Goal: Information Seeking & Learning: Check status

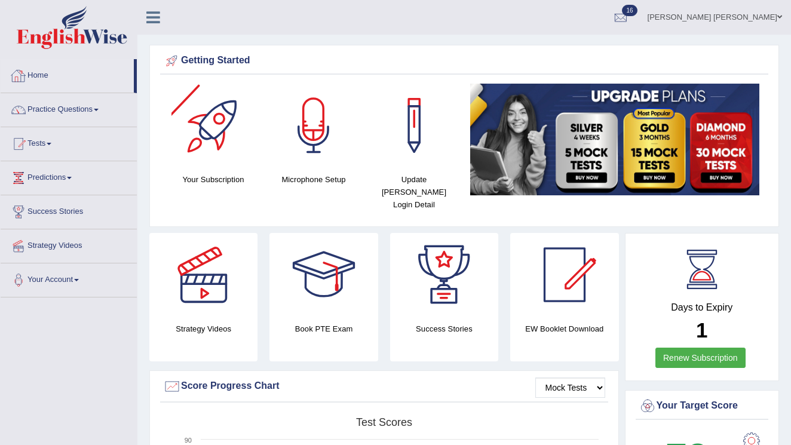
click at [42, 71] on link "Home" at bounding box center [67, 74] width 133 height 30
click at [38, 71] on link "Home" at bounding box center [67, 74] width 133 height 30
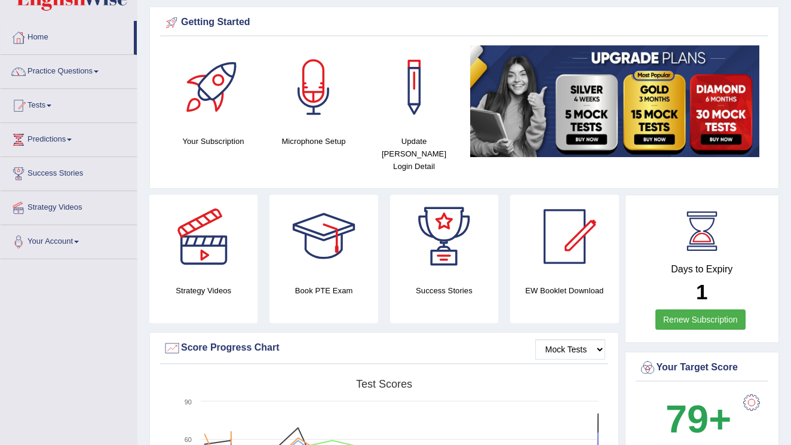
scroll to position [36, 0]
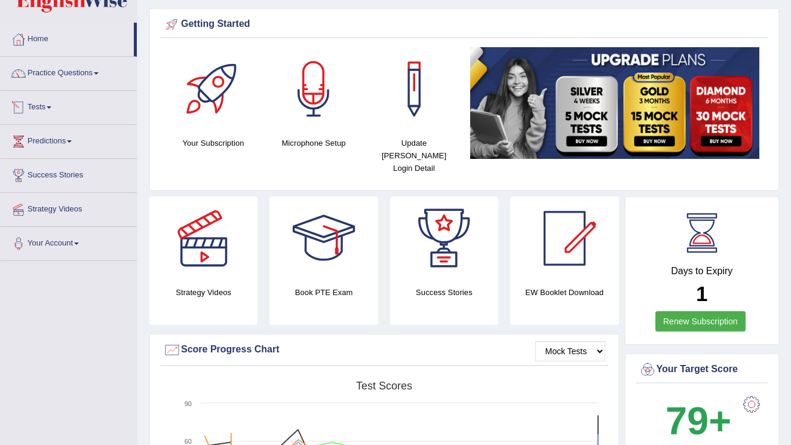
click at [54, 110] on link "Tests" at bounding box center [69, 106] width 136 height 30
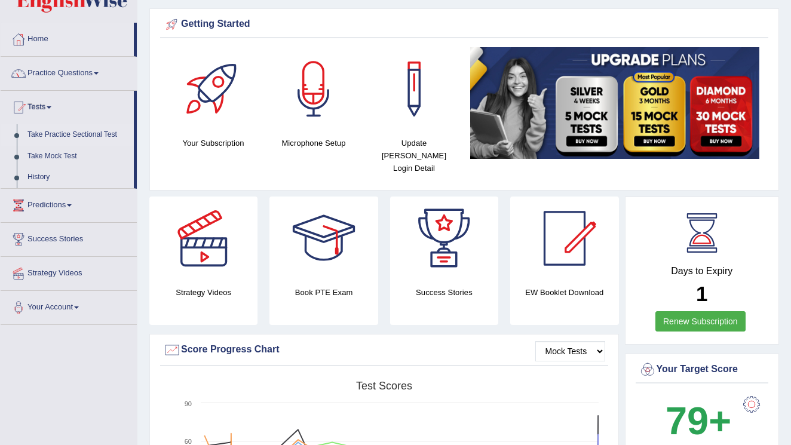
click at [81, 135] on link "Take Practice Sectional Test" at bounding box center [78, 135] width 112 height 22
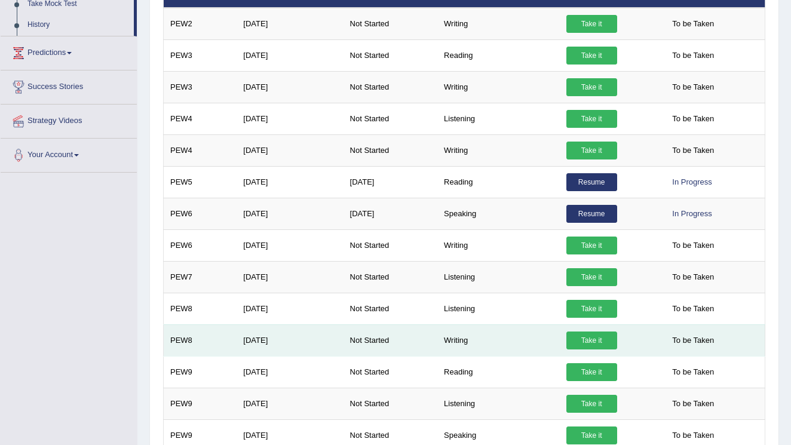
scroll to position [198, 0]
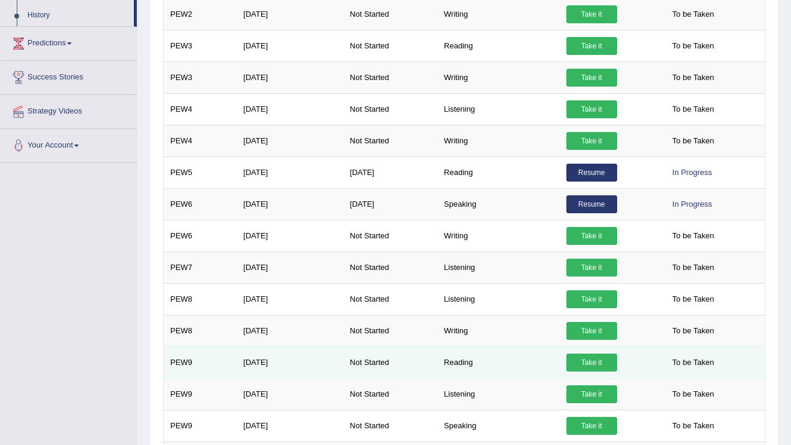
click at [594, 361] on link "Take it" at bounding box center [591, 363] width 51 height 18
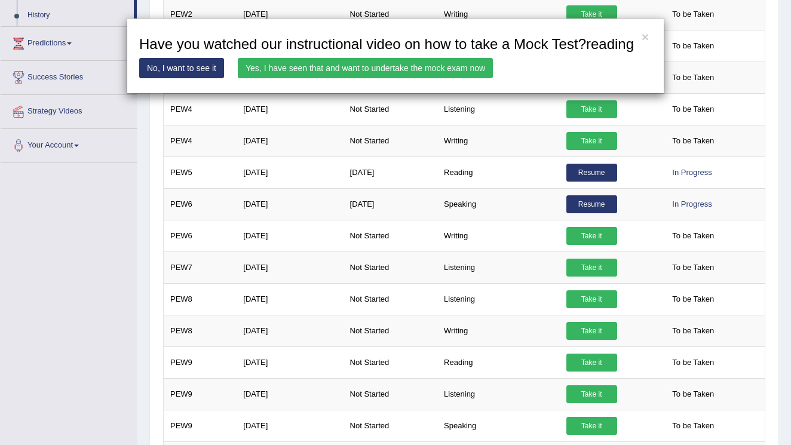
click at [323, 78] on link "Yes, I have seen that and want to undertake the mock exam now" at bounding box center [365, 68] width 255 height 20
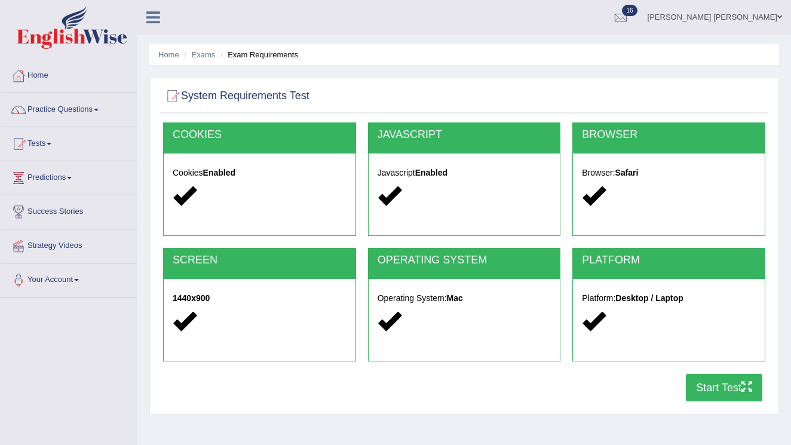
click at [709, 388] on button "Start Test" at bounding box center [724, 387] width 76 height 27
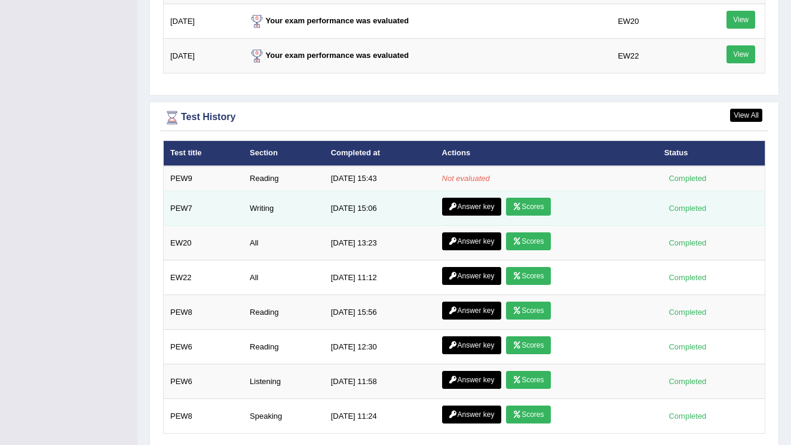
click at [535, 198] on link "Scores" at bounding box center [528, 207] width 44 height 18
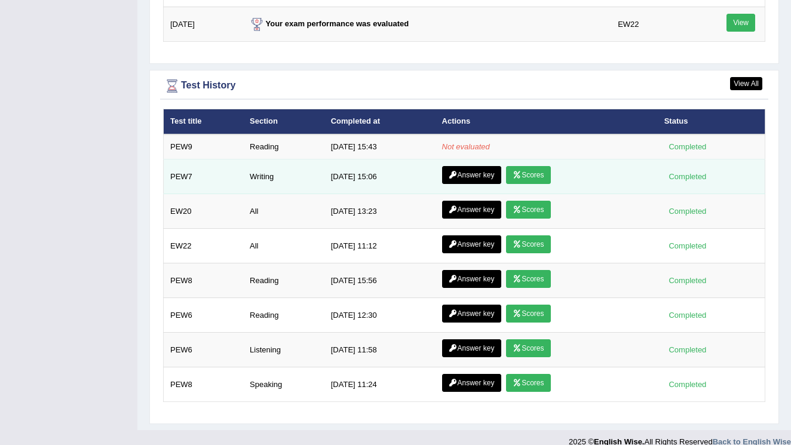
scroll to position [1606, 0]
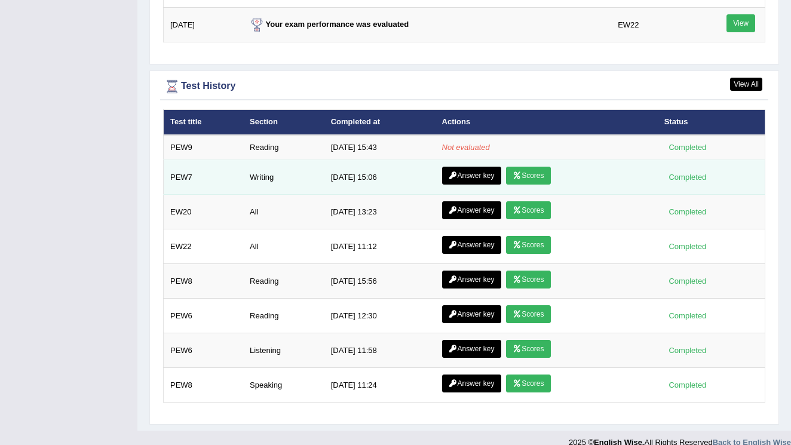
click at [473, 167] on link "Answer key" at bounding box center [471, 176] width 59 height 18
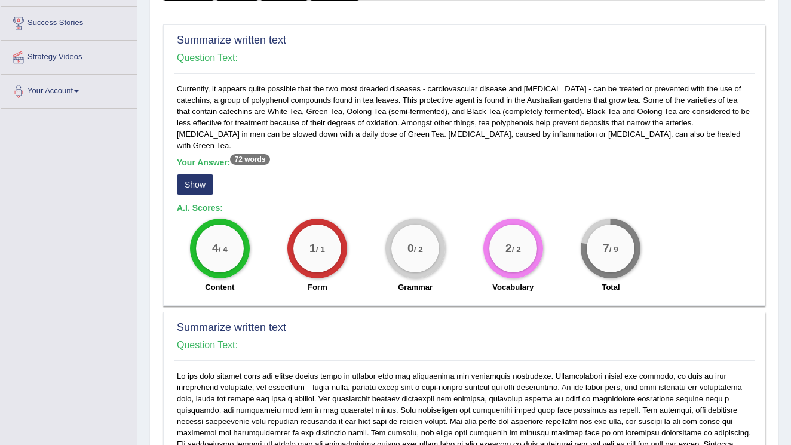
scroll to position [204, 0]
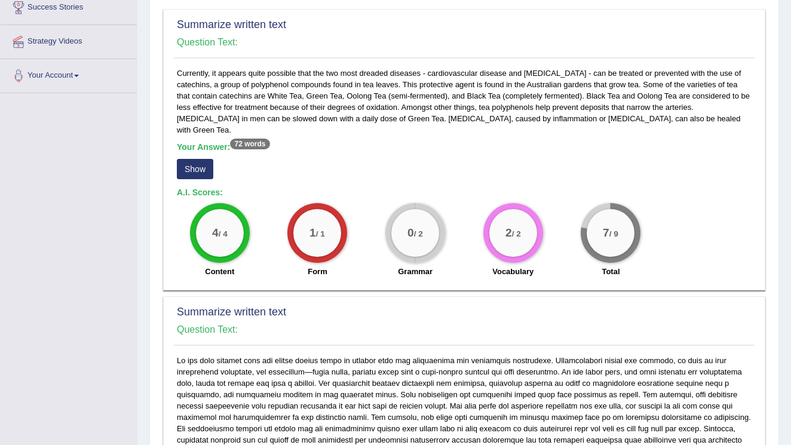
click at [195, 159] on button "Show" at bounding box center [195, 169] width 36 height 20
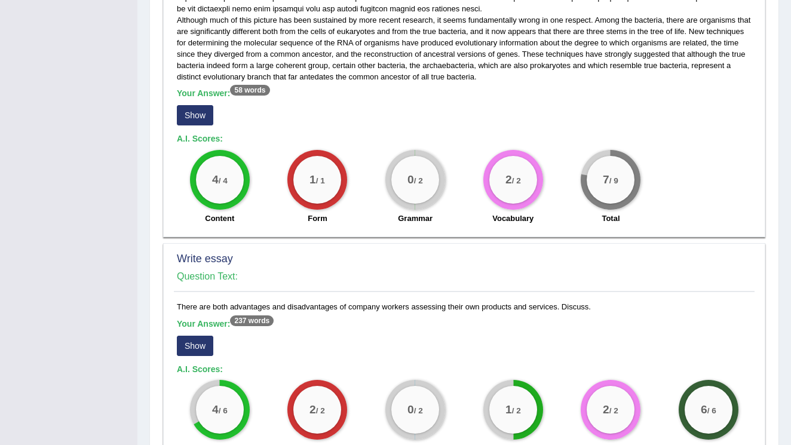
scroll to position [648, 0]
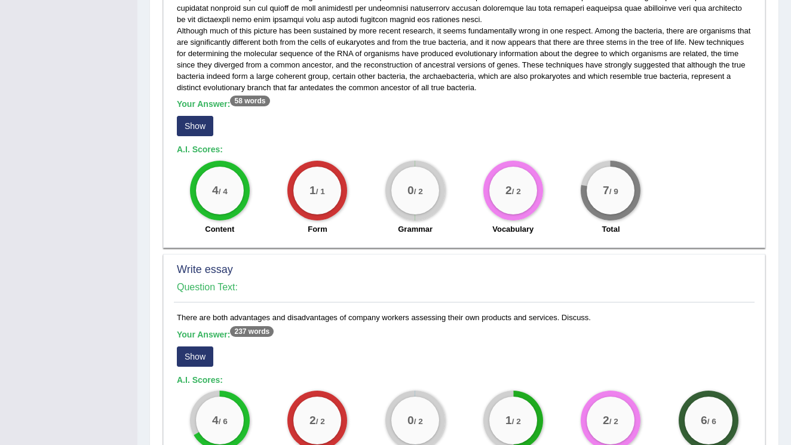
click at [202, 116] on button "Show" at bounding box center [195, 126] width 36 height 20
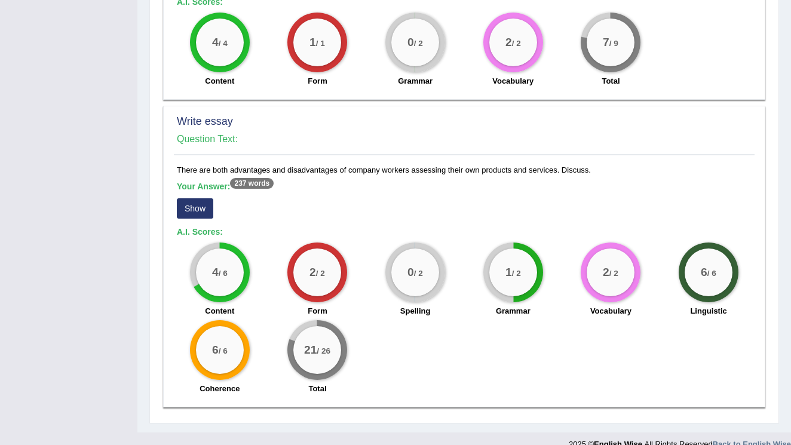
scroll to position [806, 0]
click at [194, 199] on button "Show" at bounding box center [195, 209] width 36 height 20
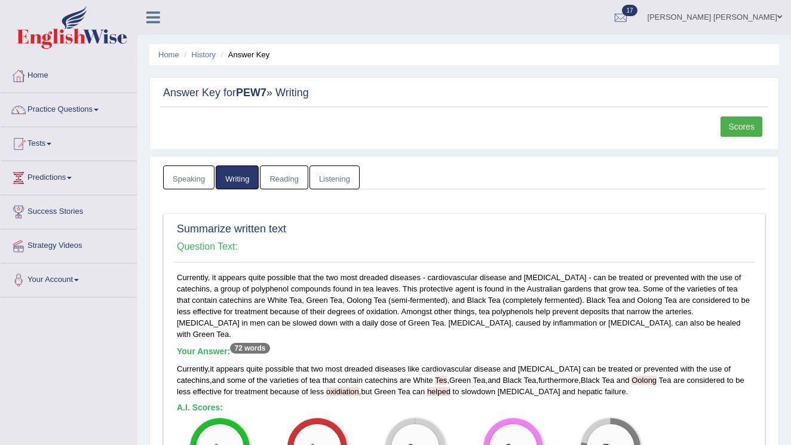
scroll to position [0, 0]
click at [38, 75] on link "Home" at bounding box center [69, 74] width 136 height 30
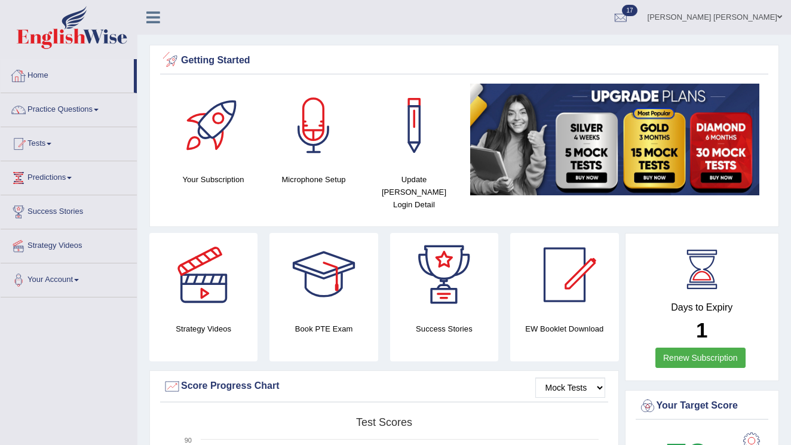
click at [37, 72] on link "Home" at bounding box center [67, 74] width 133 height 30
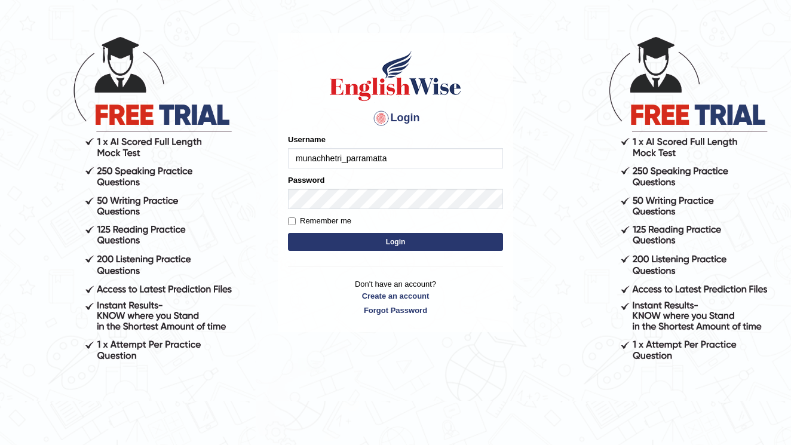
type input "munachhetri_parramatta"
click at [421, 247] on button "Login" at bounding box center [395, 242] width 215 height 18
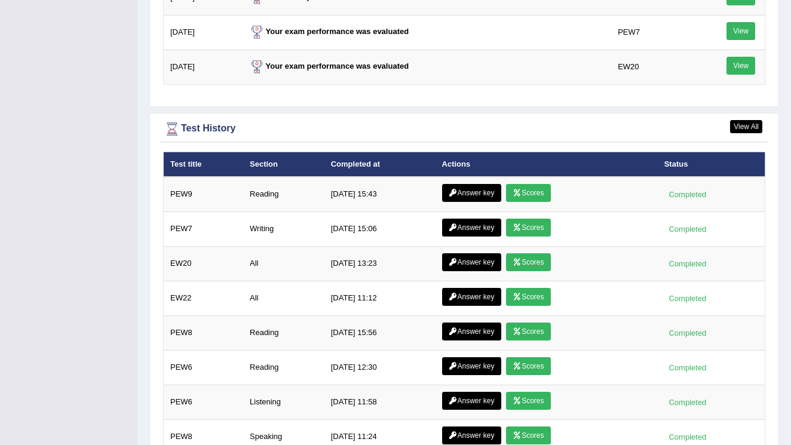
scroll to position [1644, 0]
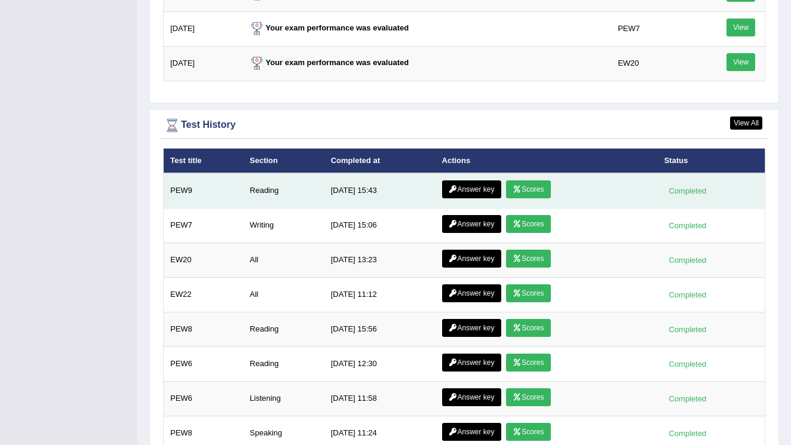
click at [475, 180] on link "Answer key" at bounding box center [471, 189] width 59 height 18
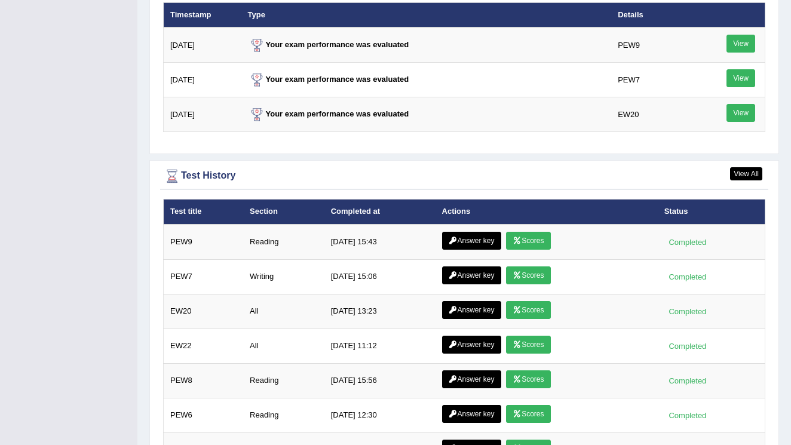
scroll to position [1538, 0]
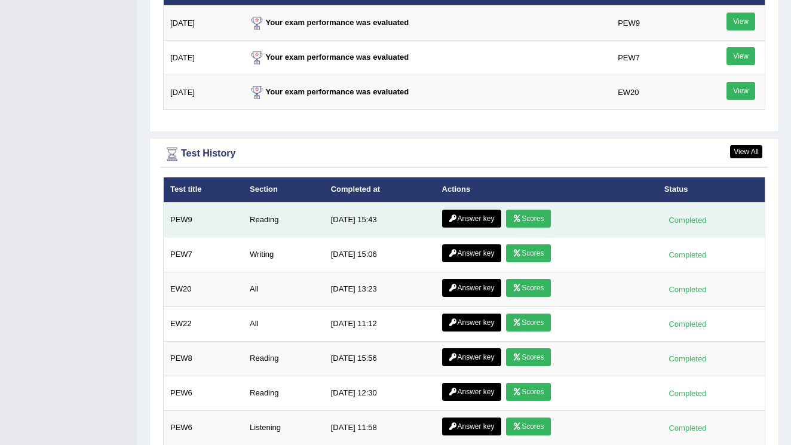
click at [521, 210] on link "Scores" at bounding box center [528, 219] width 44 height 18
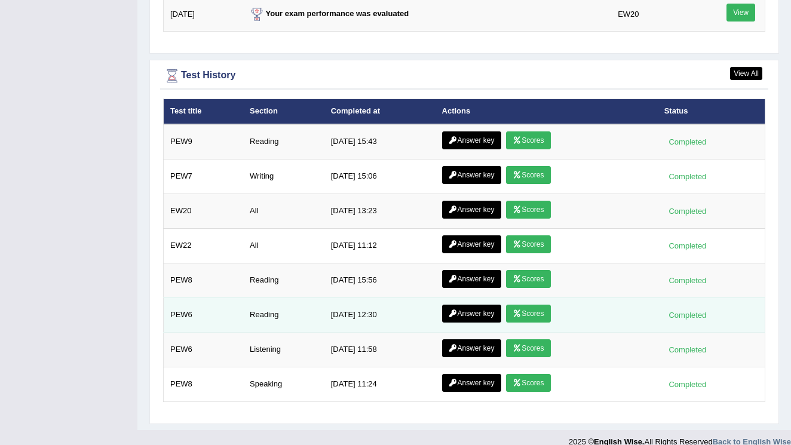
scroll to position [1616, 0]
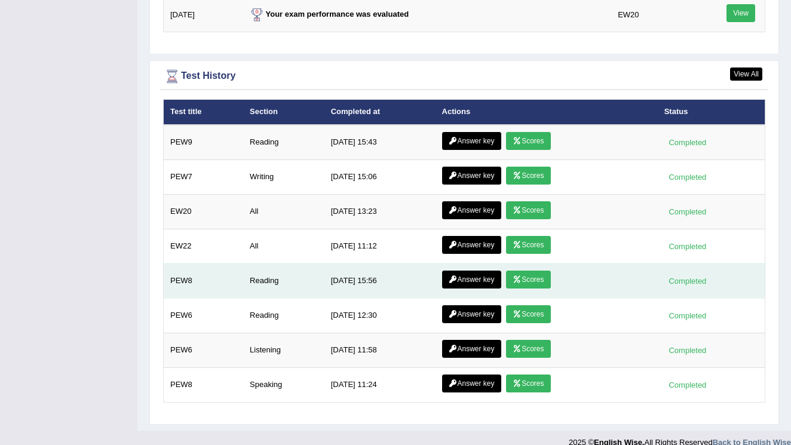
click at [465, 271] on link "Answer key" at bounding box center [471, 280] width 59 height 18
